Goal: Task Accomplishment & Management: Use online tool/utility

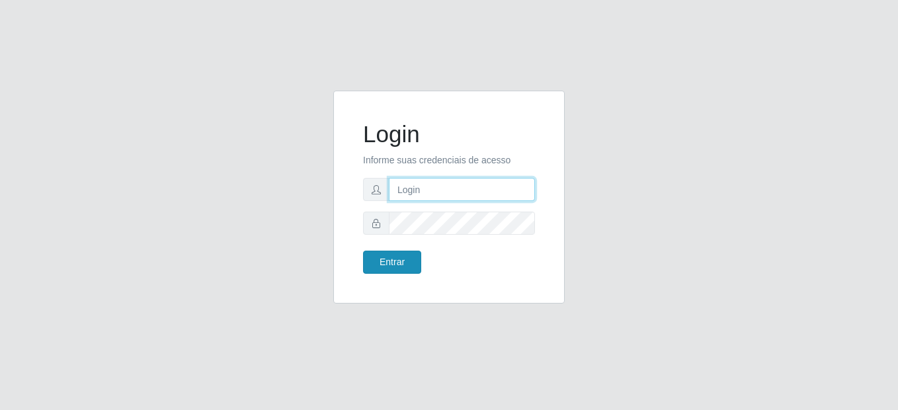
type input "mariabemais@B8"
click at [385, 255] on button "Entrar" at bounding box center [392, 262] width 58 height 23
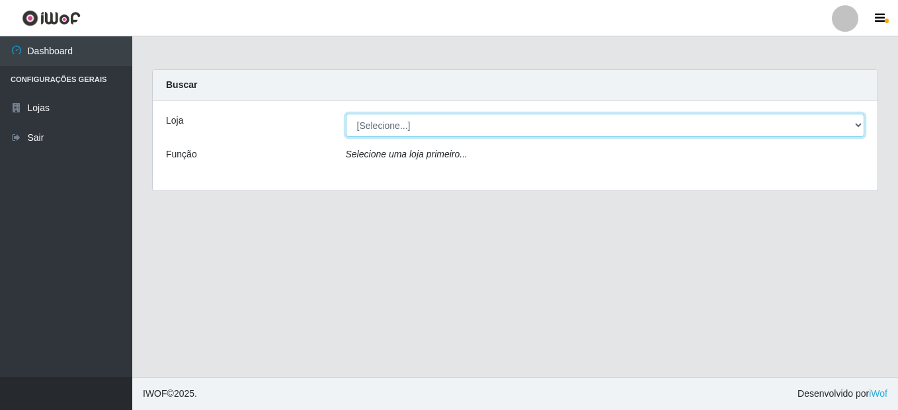
click at [840, 122] on select "[Selecione...] Bemais Supermercados - B8 [PERSON_NAME]" at bounding box center [605, 125] width 519 height 23
select select "413"
click at [346, 114] on select "[Selecione...] Bemais Supermercados - B8 [PERSON_NAME]" at bounding box center [605, 125] width 519 height 23
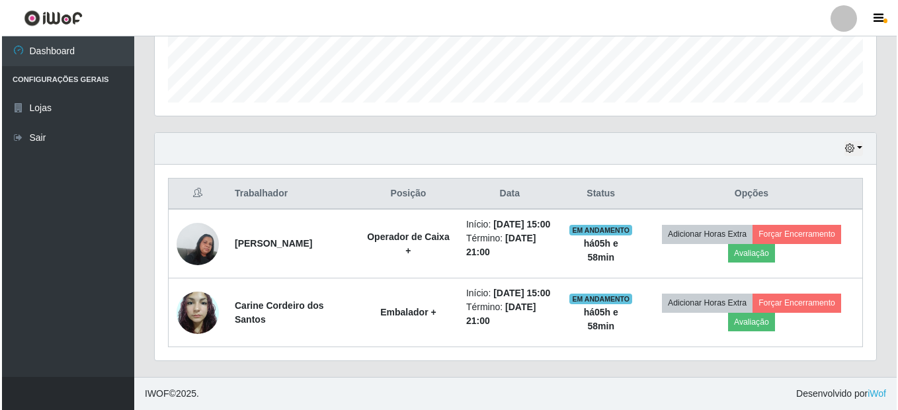
scroll to position [398, 0]
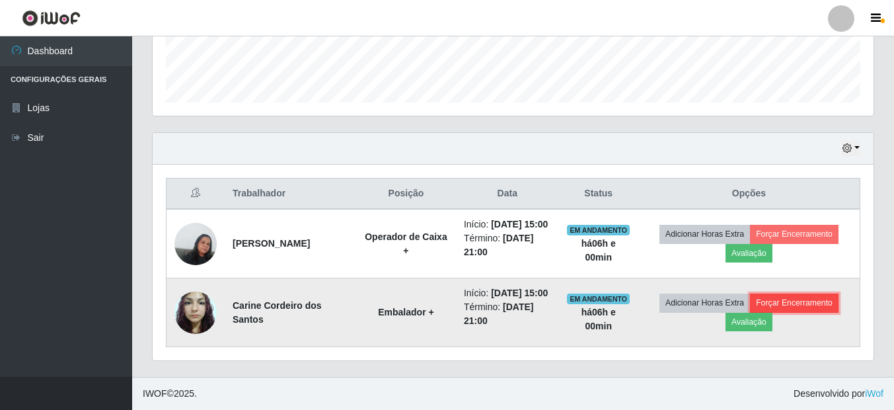
click at [805, 295] on button "Forçar Encerramento" at bounding box center [794, 303] width 89 height 19
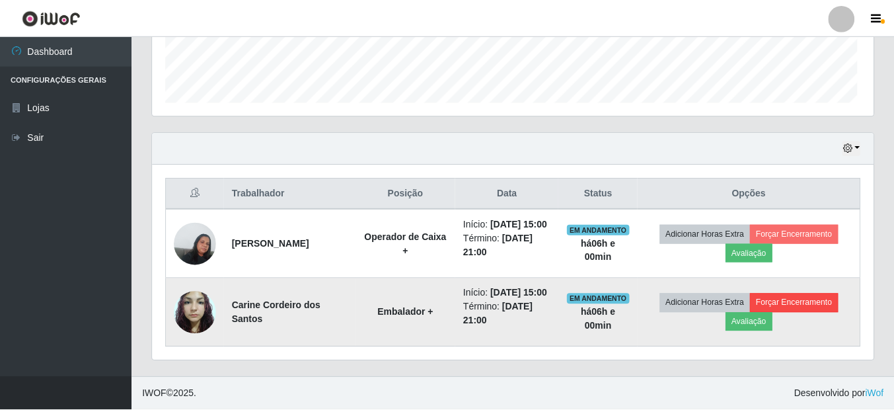
scroll to position [274, 715]
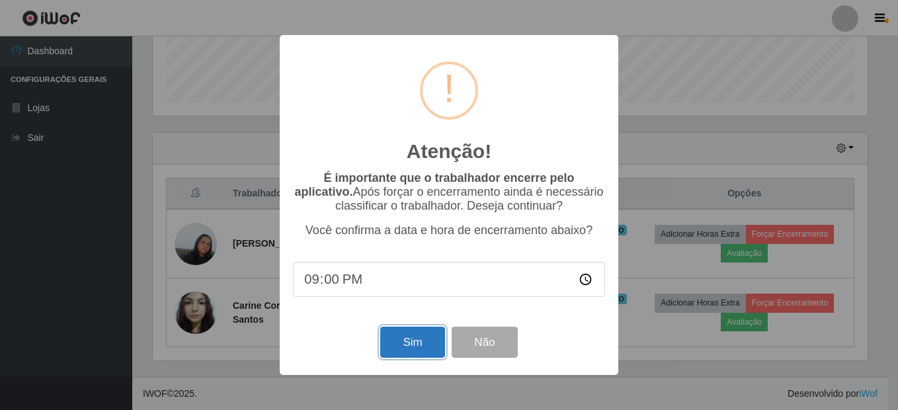
click at [430, 350] on button "Sim" at bounding box center [412, 342] width 64 height 31
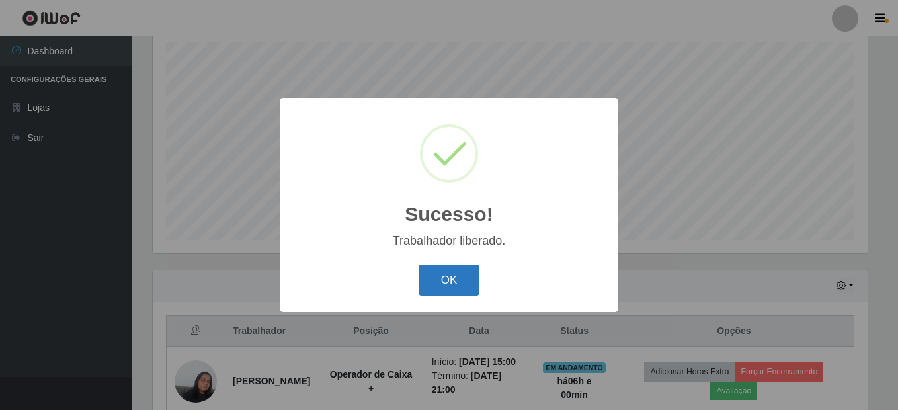
click at [465, 278] on button "OK" at bounding box center [448, 279] width 61 height 31
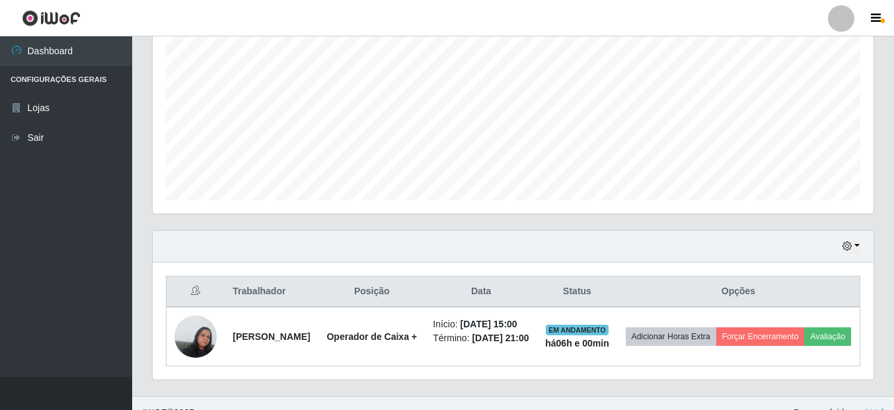
scroll to position [315, 0]
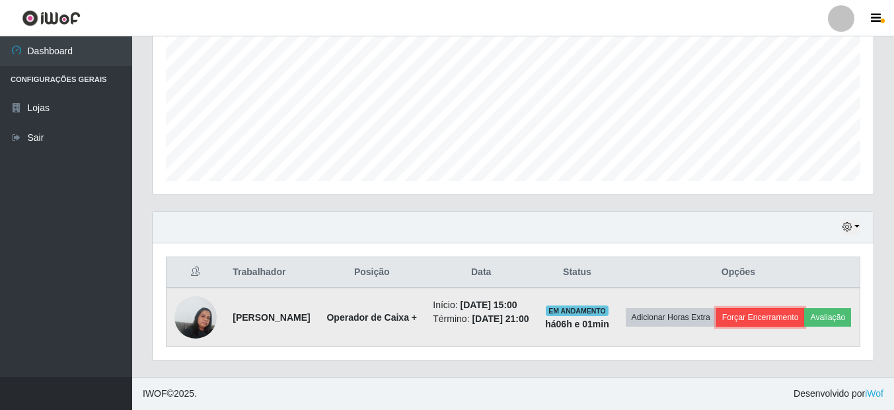
click at [775, 308] on button "Forçar Encerramento" at bounding box center [761, 317] width 89 height 19
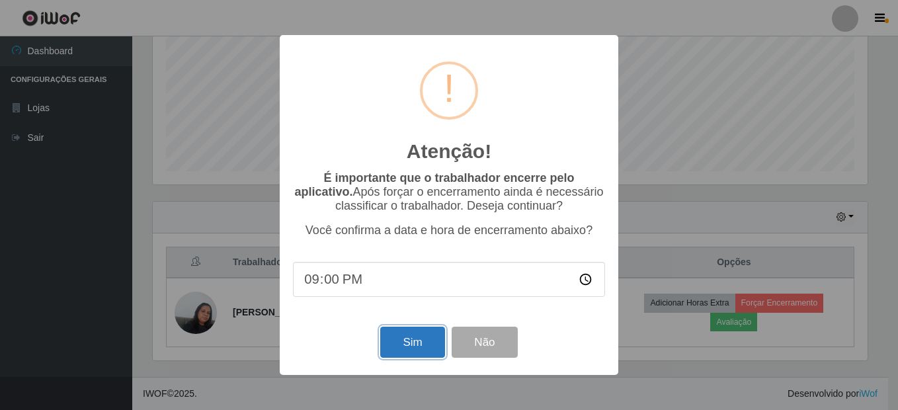
click at [402, 343] on button "Sim" at bounding box center [412, 342] width 64 height 31
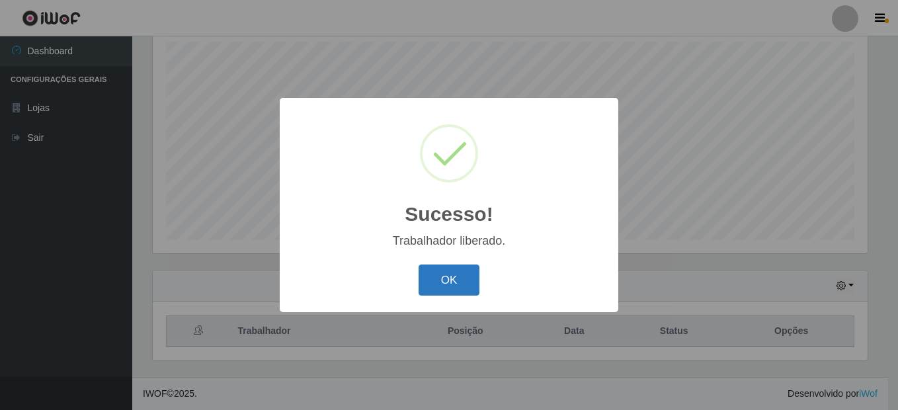
click at [442, 281] on button "OK" at bounding box center [448, 279] width 61 height 31
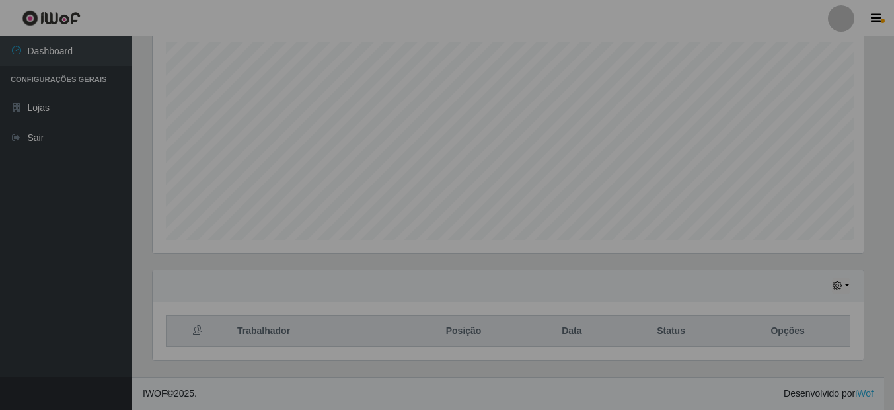
scroll to position [274, 721]
